Goal: Transaction & Acquisition: Purchase product/service

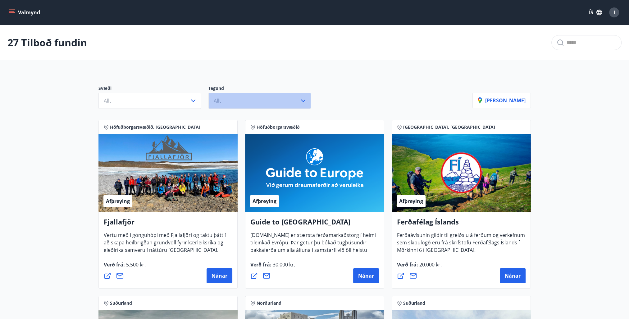
click at [303, 100] on icon "button" at bounding box center [303, 100] width 7 height 7
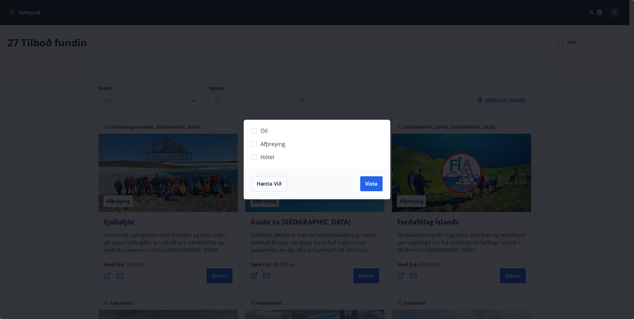
click at [305, 96] on div "Öll Afþreying Hótel Hætta við Vista" at bounding box center [317, 159] width 634 height 319
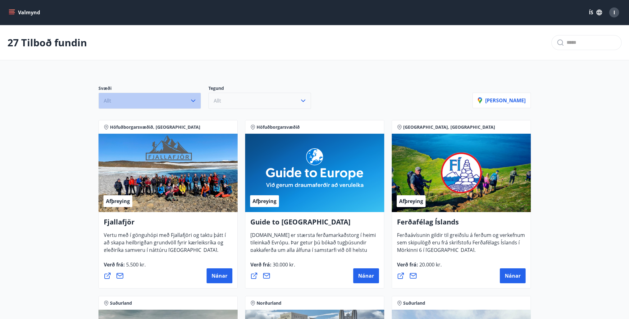
click at [196, 99] on icon "button" at bounding box center [193, 100] width 7 height 7
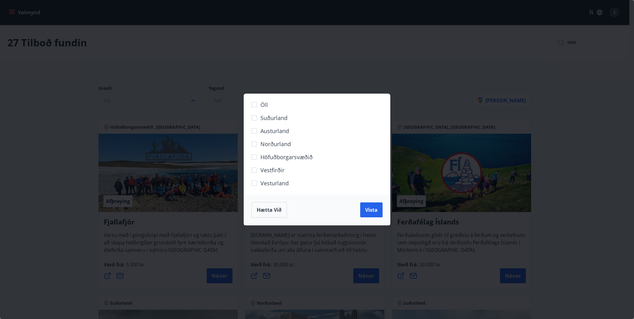
click at [559, 97] on div "Öll Suðurland [GEOGRAPHIC_DATA] Norðurland Höfuðborgarsvæðið [GEOGRAPHIC_DATA] …" at bounding box center [317, 159] width 634 height 319
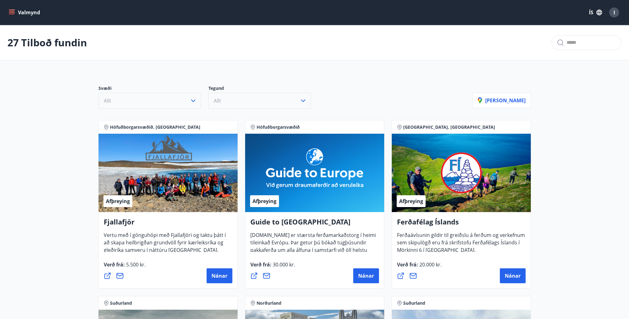
click at [20, 12] on button "Valmynd" at bounding box center [24, 12] width 35 height 11
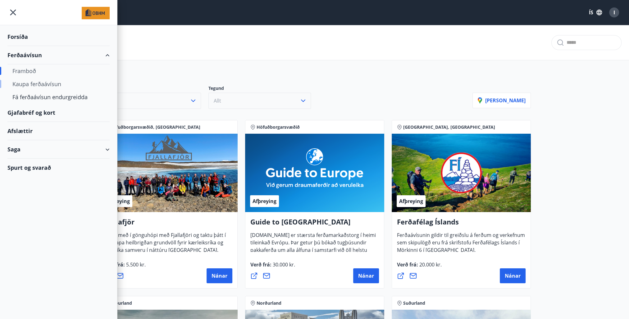
click at [31, 83] on div "Kaupa ferðaávísun" at bounding box center [58, 83] width 92 height 13
